Goal: Navigation & Orientation: Find specific page/section

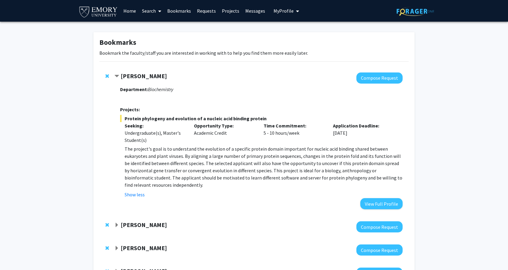
scroll to position [17, 0]
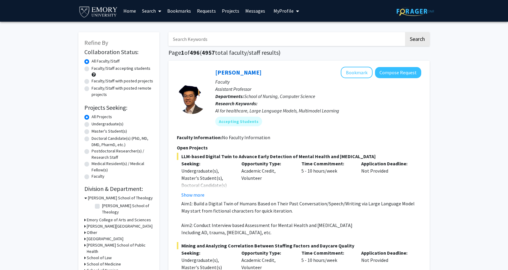
click at [180, 13] on link "Bookmarks" at bounding box center [179, 10] width 30 height 21
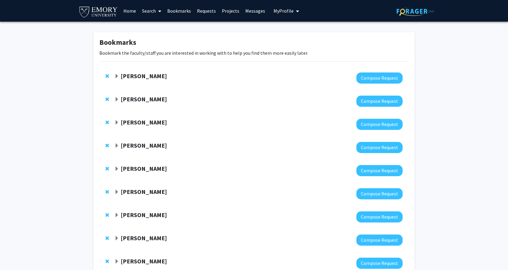
click at [153, 75] on strong "[PERSON_NAME]" at bounding box center [144, 76] width 46 height 8
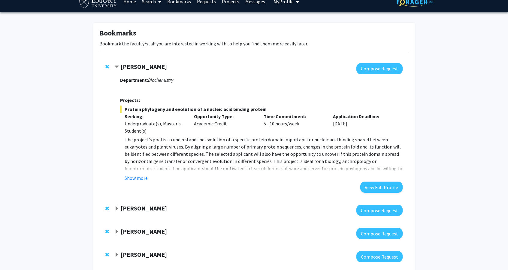
scroll to position [10, 0]
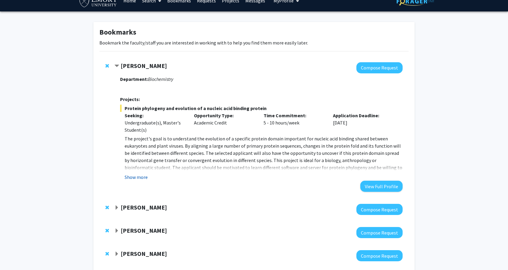
click at [139, 177] on button "Show more" at bounding box center [136, 176] width 23 height 7
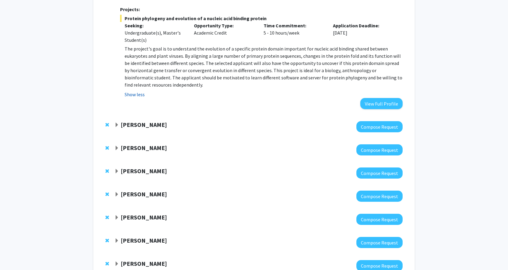
scroll to position [108, 0]
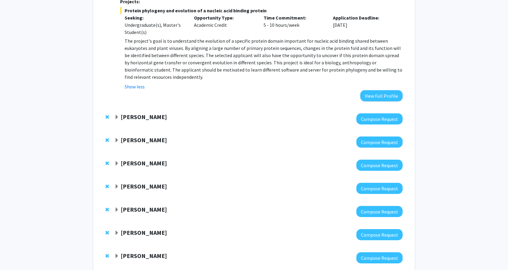
click at [148, 118] on strong "[PERSON_NAME]" at bounding box center [144, 117] width 46 height 8
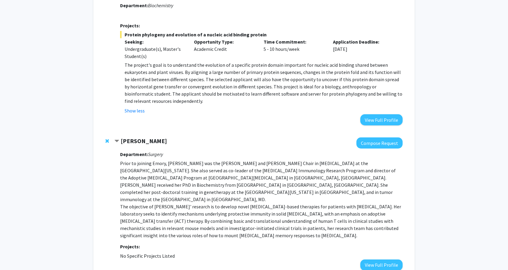
scroll to position [0, 0]
